Goal: Transaction & Acquisition: Purchase product/service

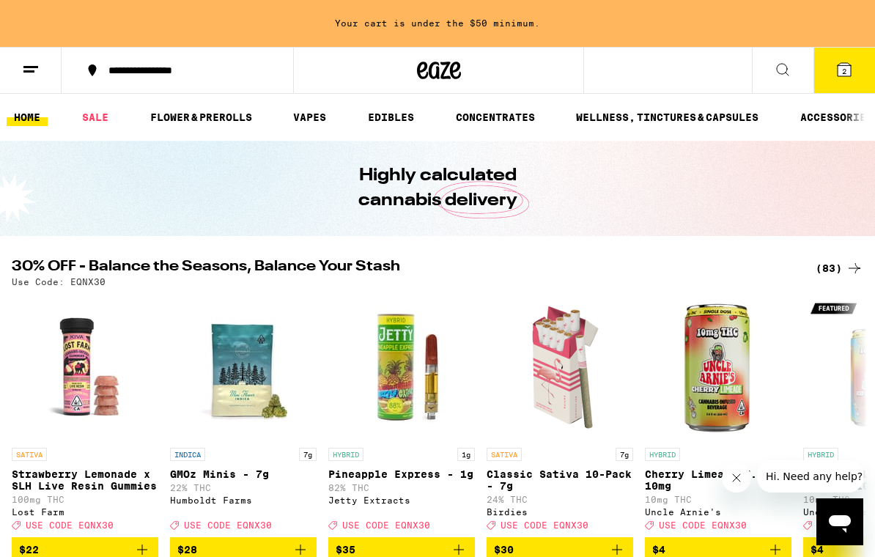
click at [223, 116] on link "FLOWER & PREROLLS" at bounding box center [201, 117] width 117 height 18
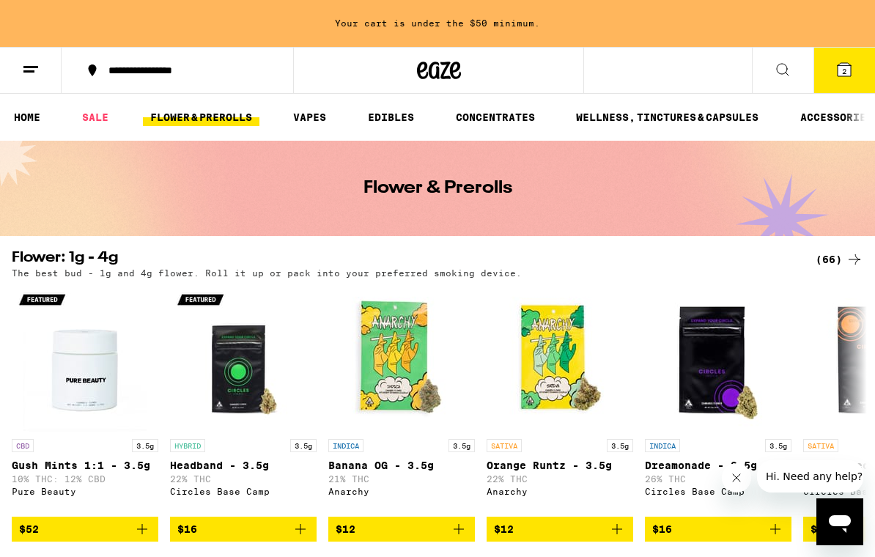
click at [833, 265] on div "(66)" at bounding box center [840, 260] width 48 height 18
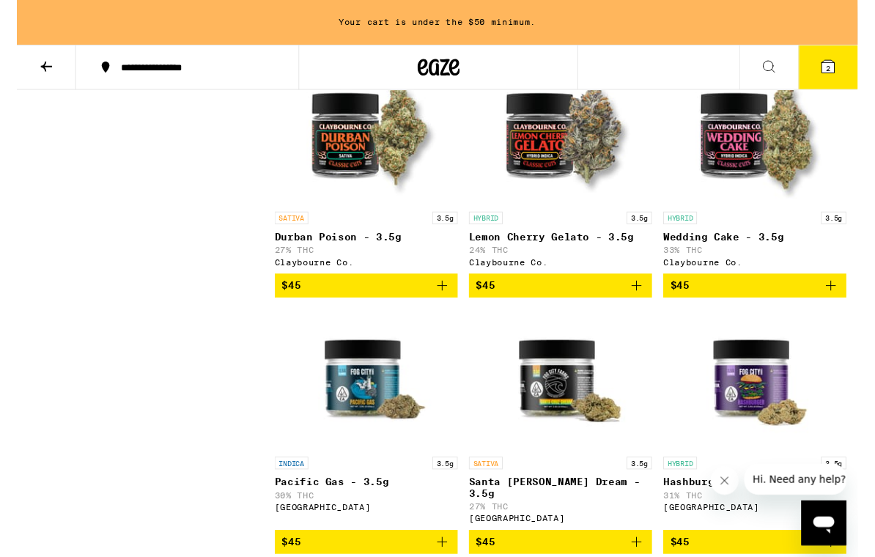
scroll to position [2516, 0]
click at [848, 306] on icon "Add to bag" at bounding box center [848, 297] width 18 height 18
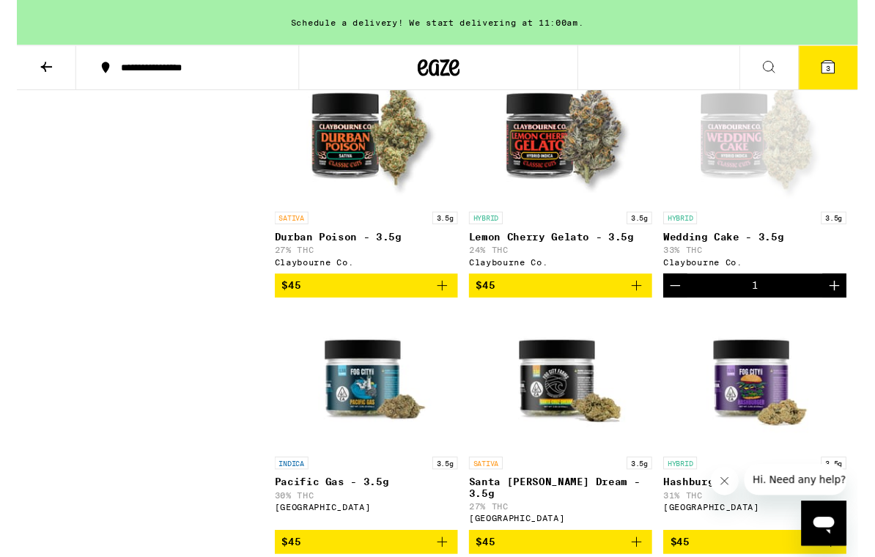
click at [850, 306] on icon "Increment" at bounding box center [851, 297] width 18 height 18
click at [843, 71] on span "4" at bounding box center [844, 71] width 4 height 9
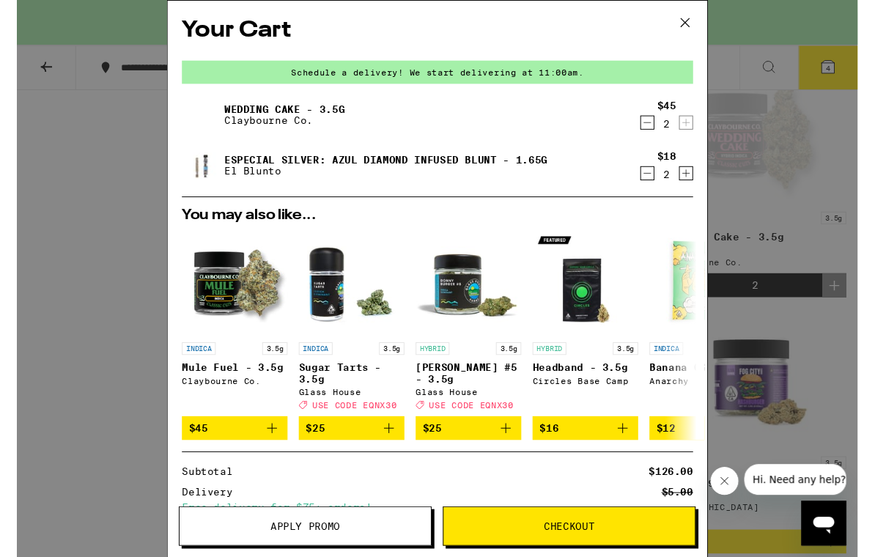
click at [662, 183] on icon "Decrement" at bounding box center [655, 181] width 13 height 18
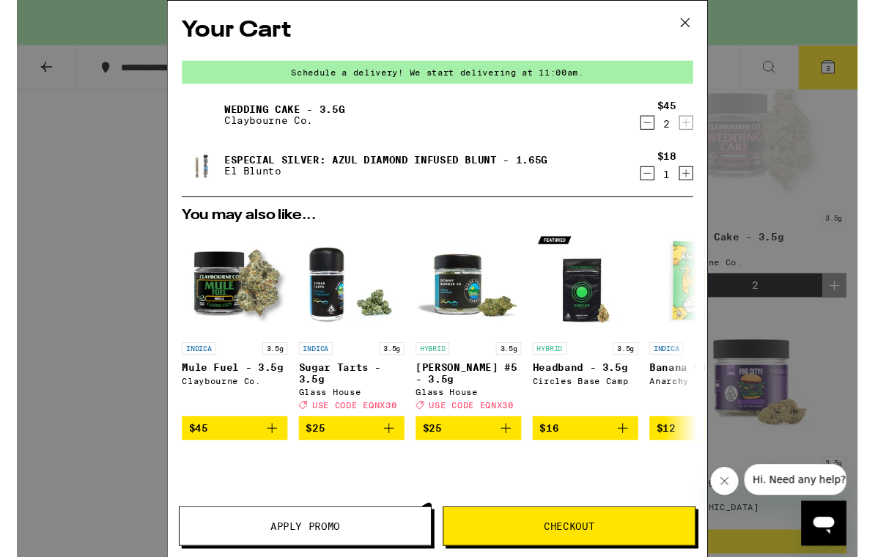
click at [658, 178] on icon "Decrement" at bounding box center [655, 181] width 13 height 18
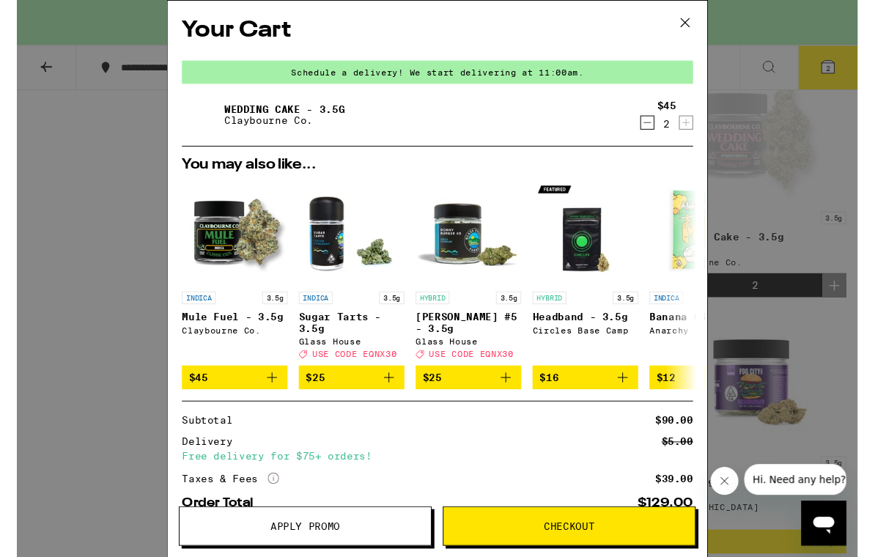
click at [707, 17] on button at bounding box center [695, 24] width 45 height 47
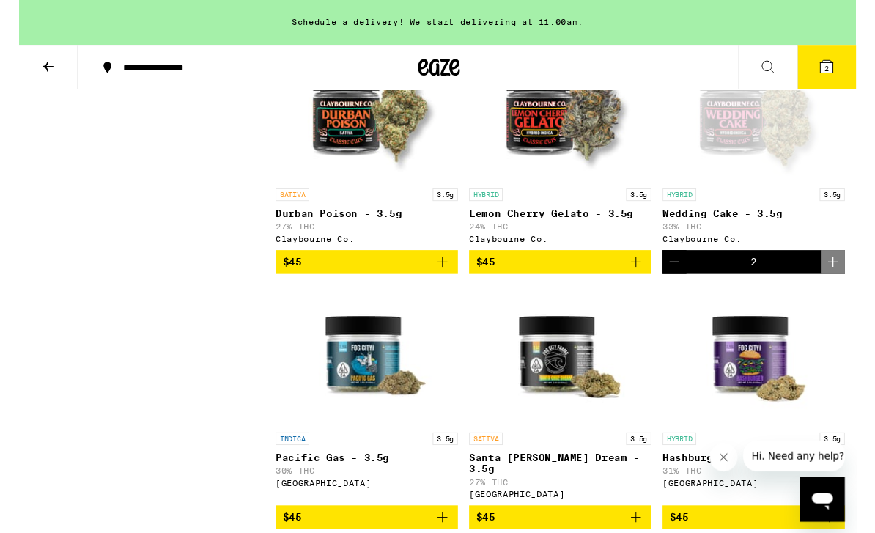
scroll to position [2550, 0]
